Goal: Task Accomplishment & Management: Use online tool/utility

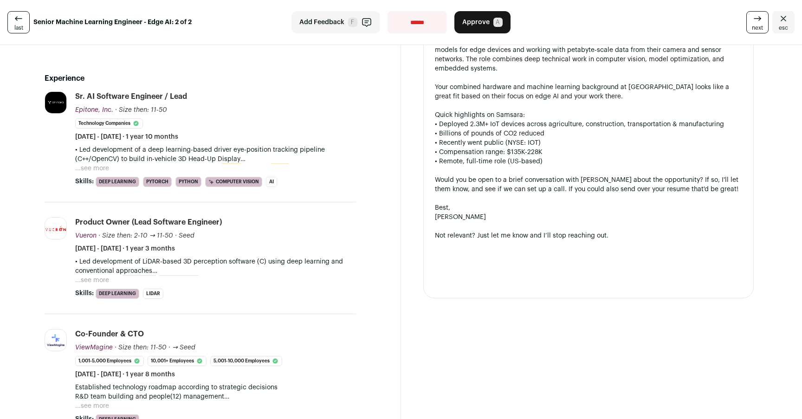
scroll to position [270, 0]
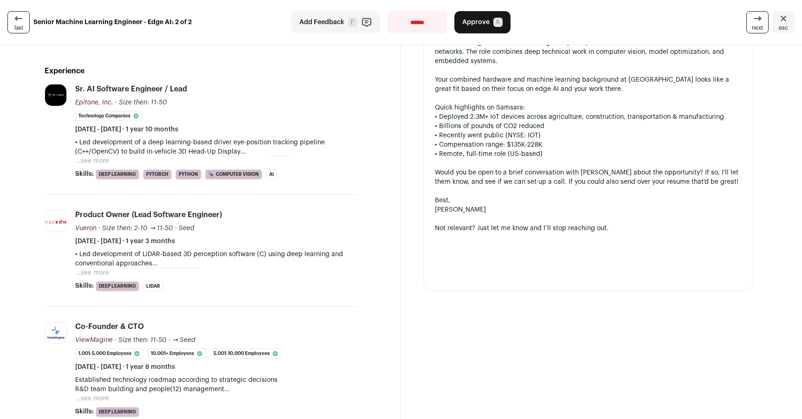
click at [88, 156] on button "...see more" at bounding box center [92, 160] width 34 height 9
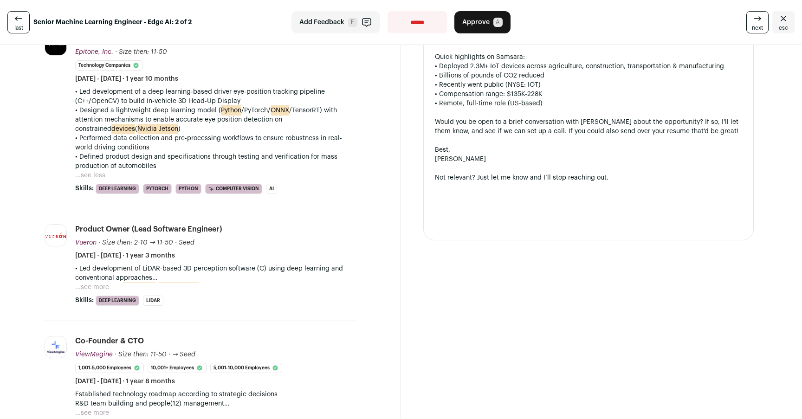
scroll to position [335, 0]
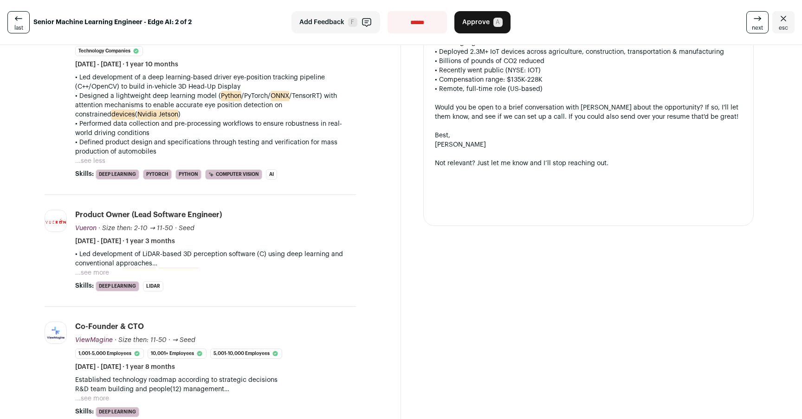
click at [103, 268] on button "...see more" at bounding box center [92, 272] width 34 height 9
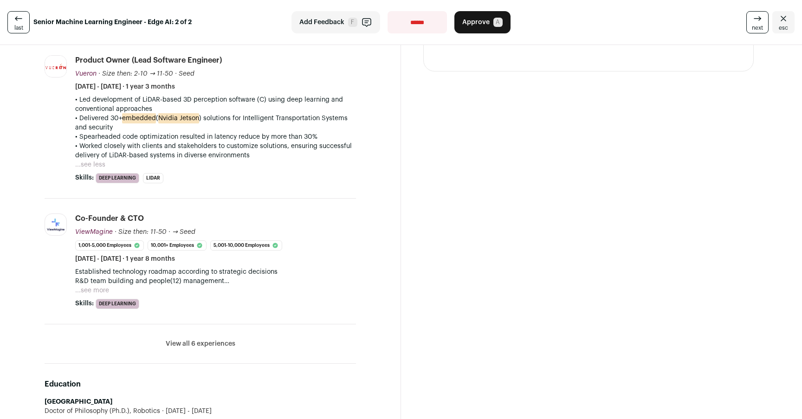
scroll to position [502, 0]
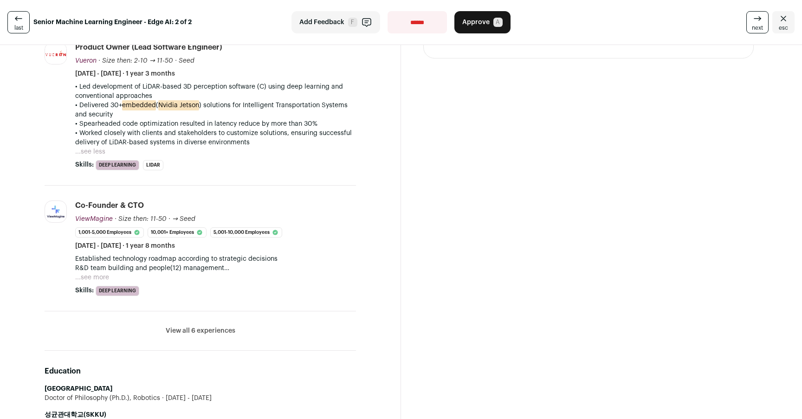
click at [91, 273] on button "...see more" at bounding box center [92, 277] width 34 height 9
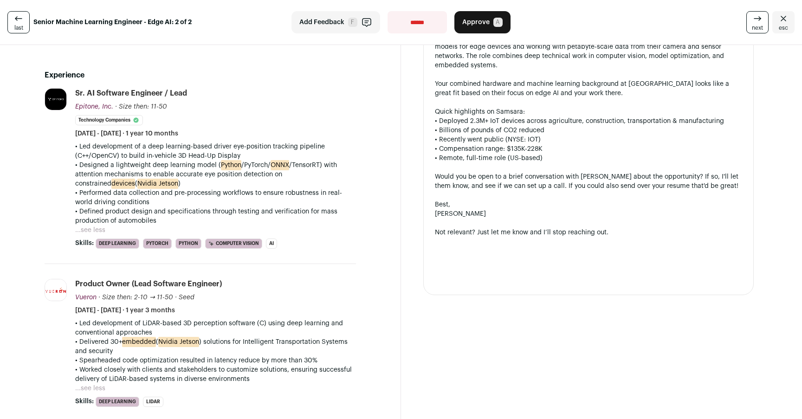
scroll to position [0, 0]
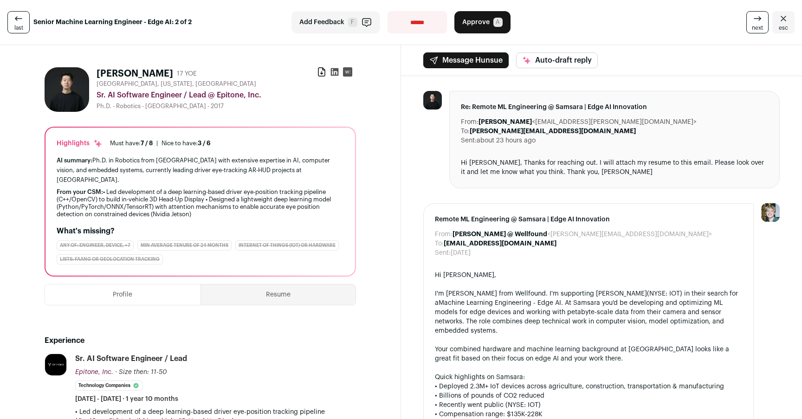
click at [421, 27] on select "**********" at bounding box center [417, 22] width 59 height 22
select select "**********"
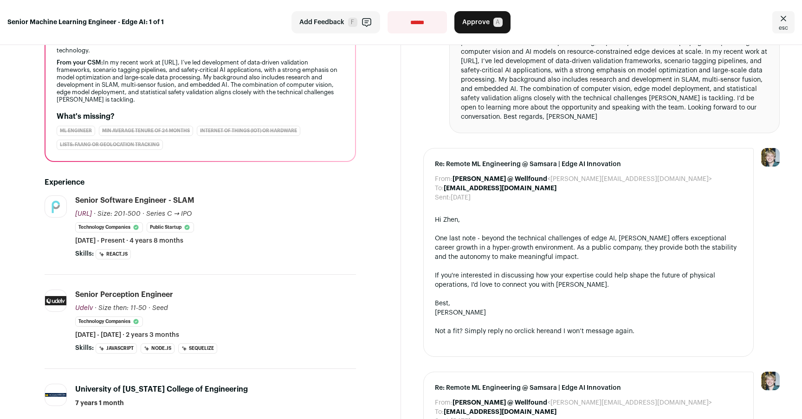
scroll to position [119, 0]
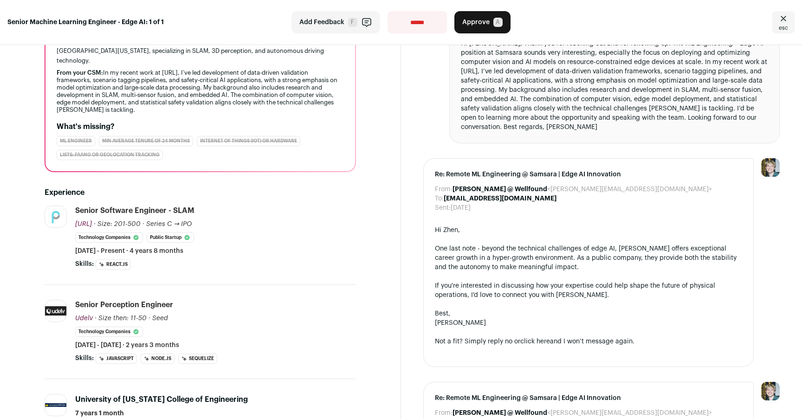
click at [487, 13] on button "Approve A" at bounding box center [483, 22] width 56 height 22
